Goal: Entertainment & Leisure: Consume media (video, audio)

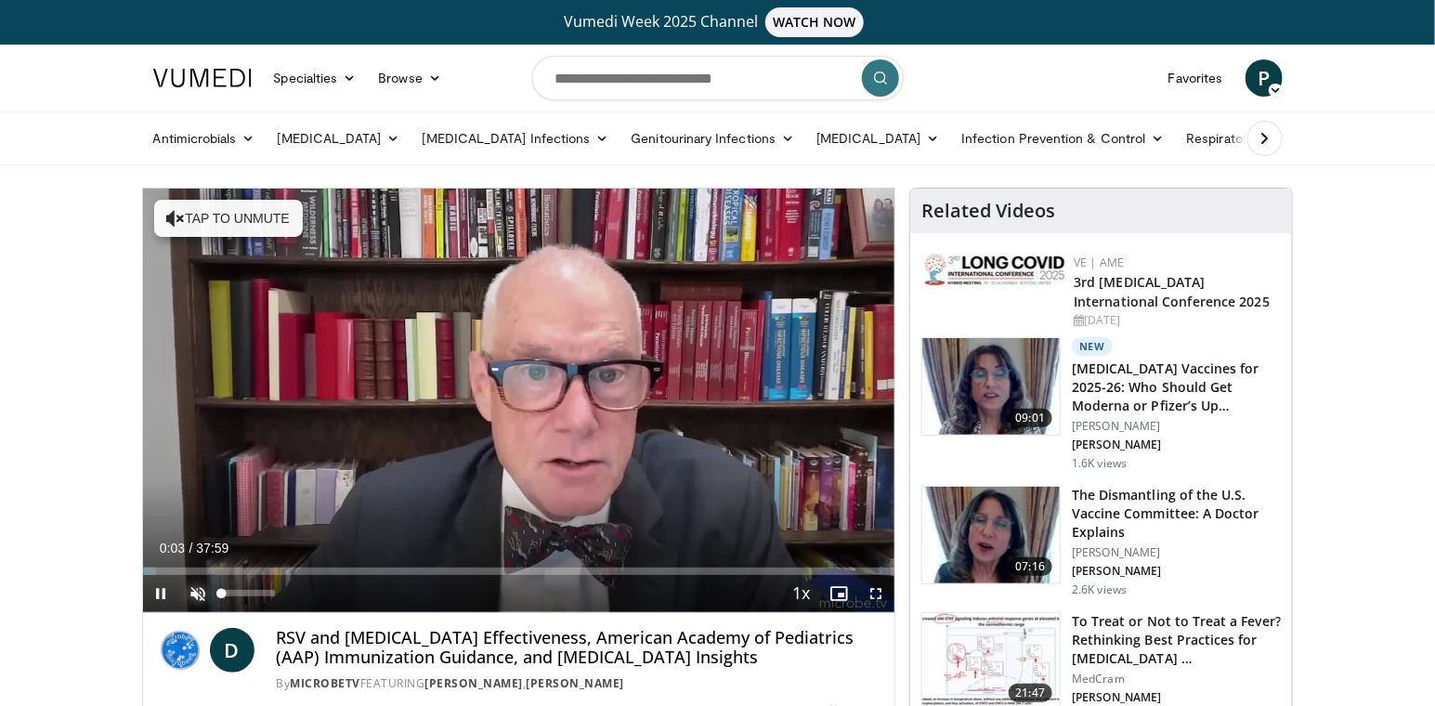
click at [196, 592] on span "Video Player" at bounding box center [198, 593] width 37 height 37
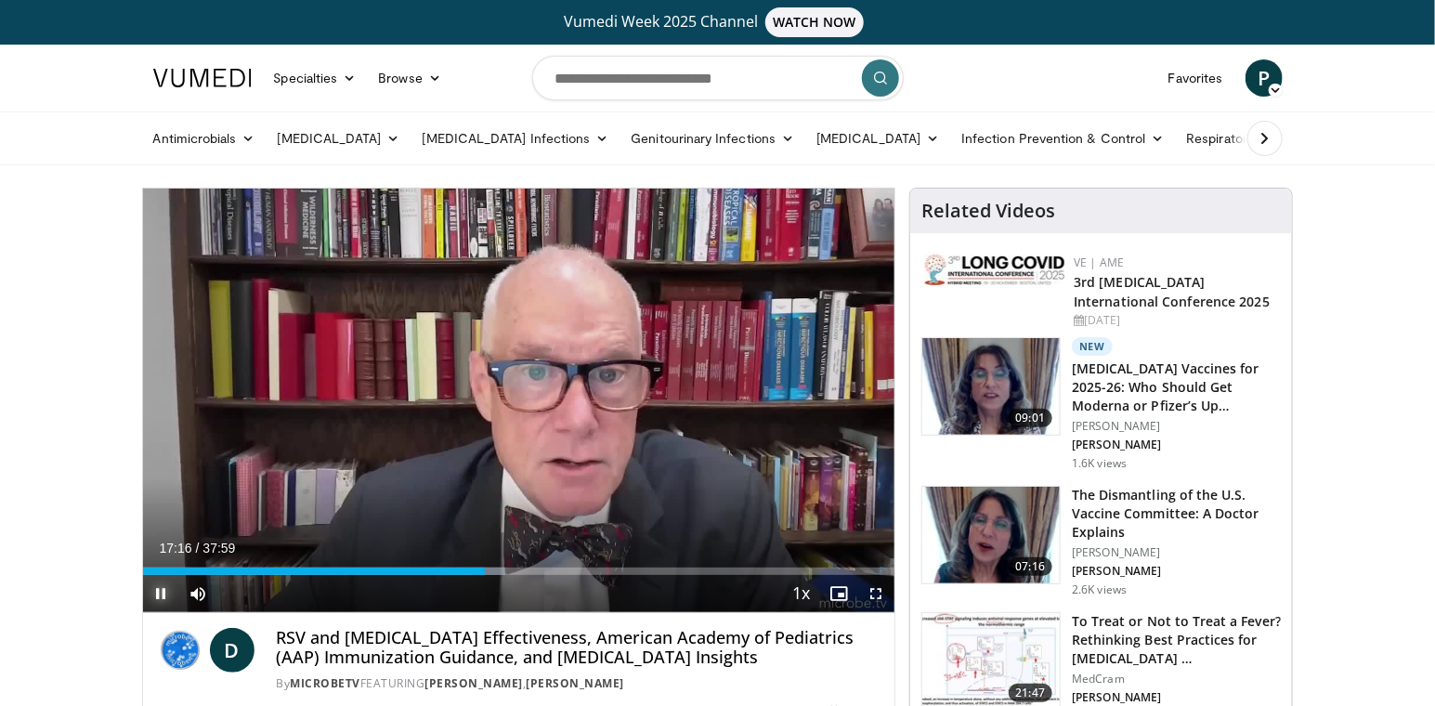
click at [160, 593] on span "Video Player" at bounding box center [161, 593] width 37 height 37
click at [160, 591] on span "Video Player" at bounding box center [161, 593] width 37 height 37
click at [156, 591] on span "Video Player" at bounding box center [161, 593] width 37 height 37
